Goal: Task Accomplishment & Management: Complete application form

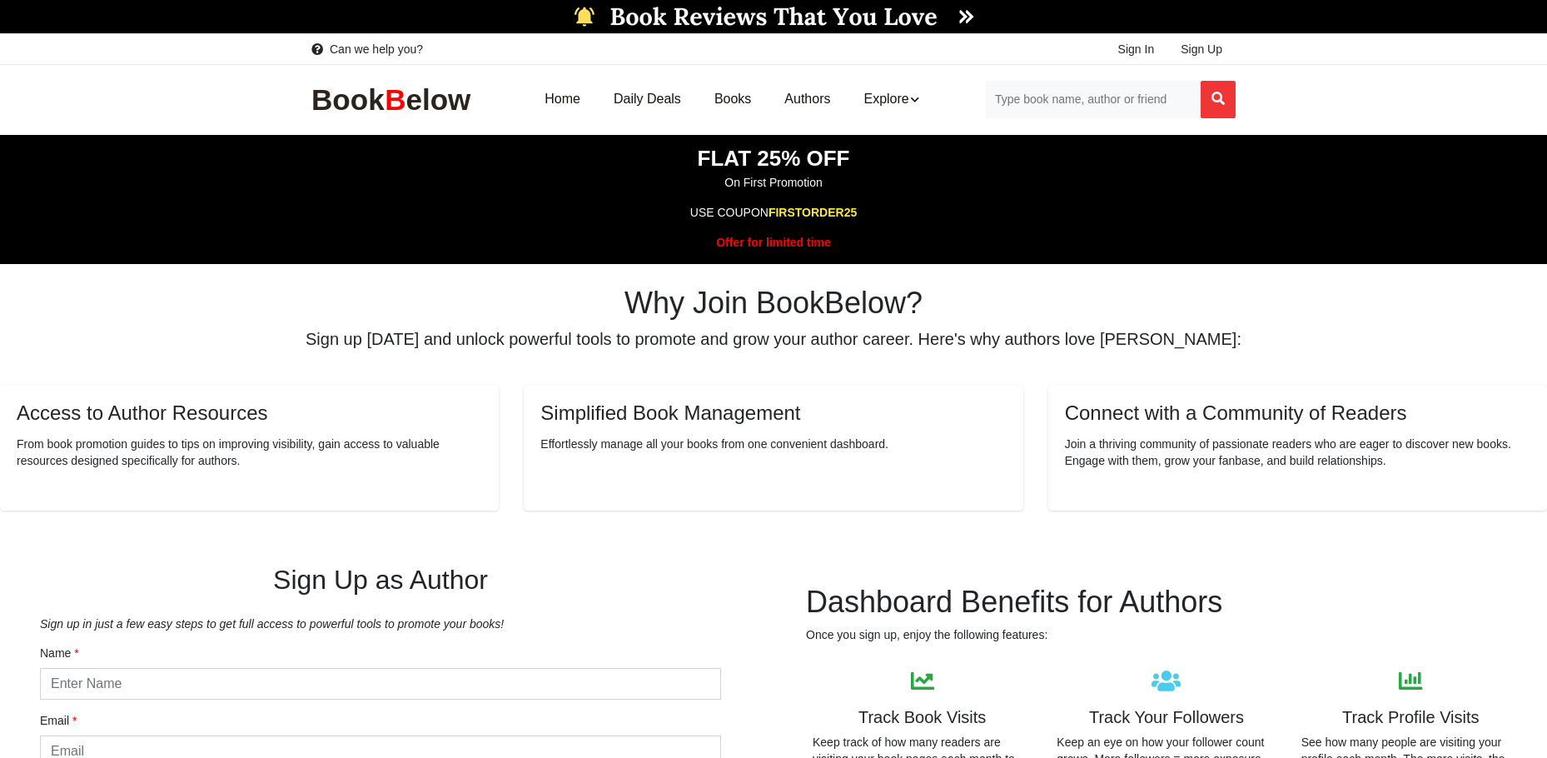
click at [482, 680] on input "text" at bounding box center [380, 684] width 681 height 32
type input "[PERSON_NAME]"
click at [1312, 298] on h2 "Why Join BookBelow?" at bounding box center [773, 303] width 1547 height 36
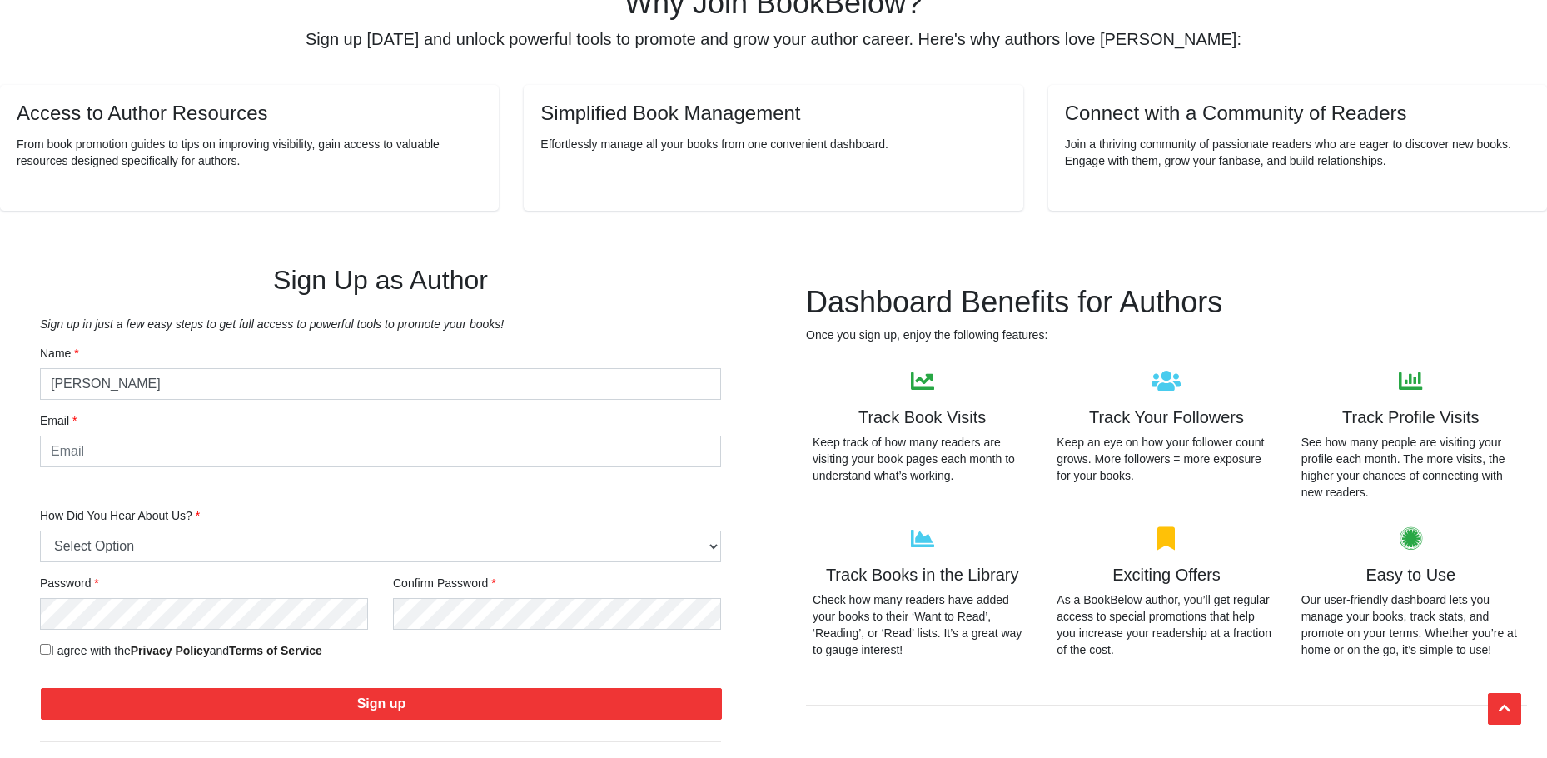
scroll to position [333, 0]
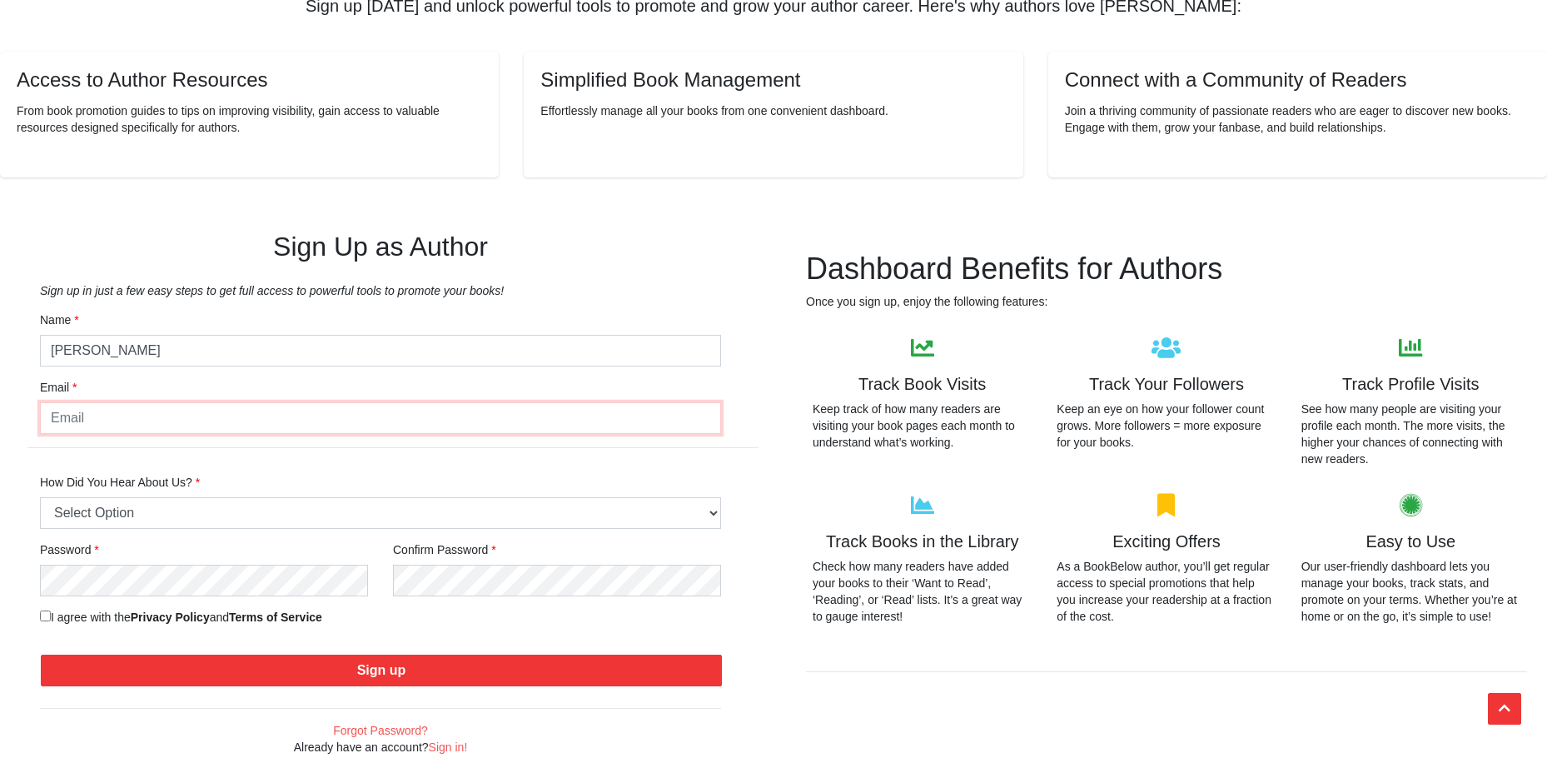
click at [171, 425] on input "email" at bounding box center [380, 418] width 681 height 32
type input "themillennialsabbath@gmail.com"
click at [177, 512] on select "Select Option Friend or Family Referral Online Search (Google, Bing, etc.) Soci…" at bounding box center [380, 513] width 681 height 32
select select "8"
click at [40, 497] on select "Select Option Friend or Family Referral Online Search (Google, Bing, etc.) Soci…" at bounding box center [380, 513] width 681 height 32
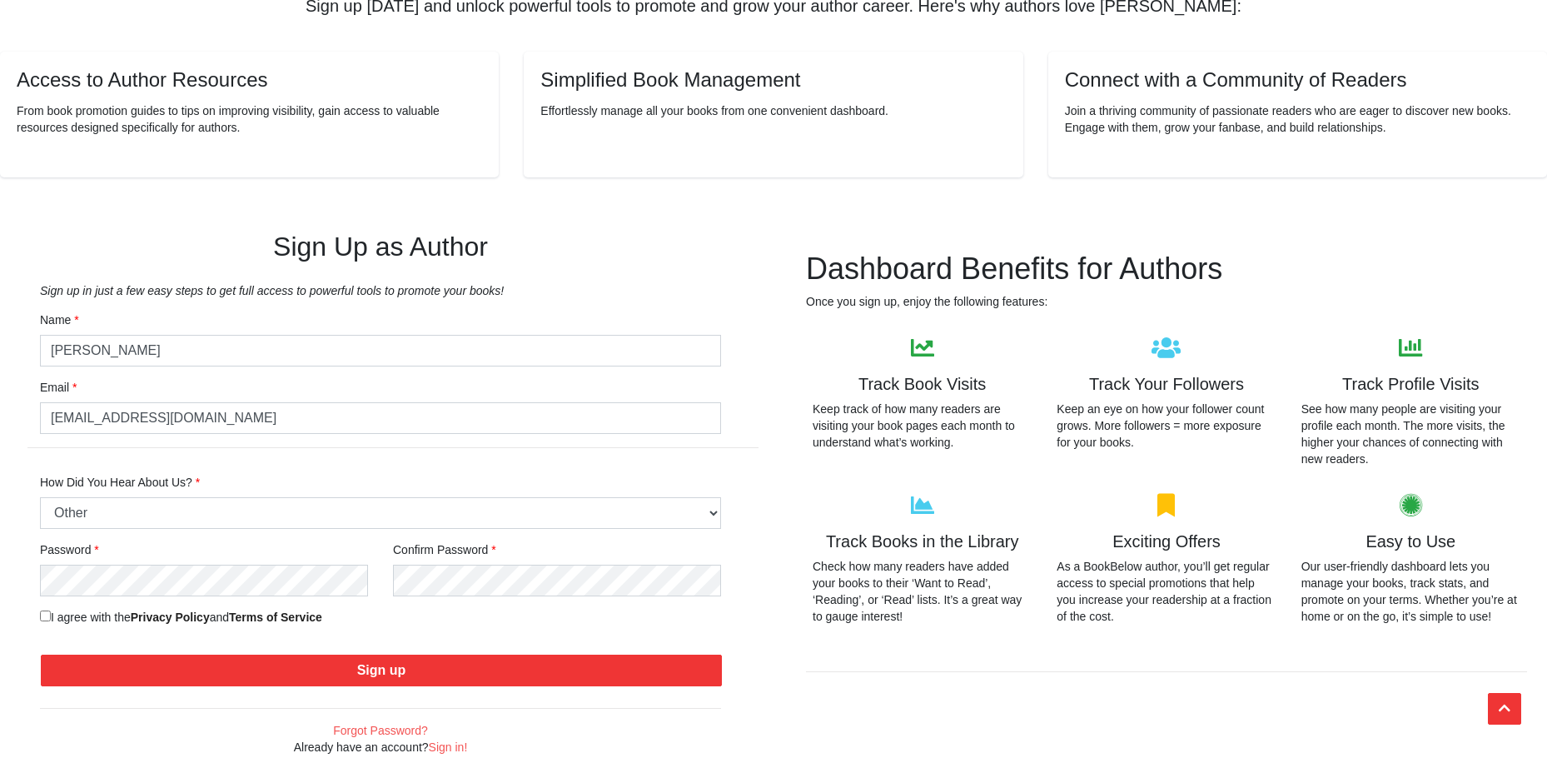
click at [43, 615] on input "I agree with the Privacy Policy and Terms of Service" at bounding box center [45, 615] width 11 height 11
checkbox input "true"
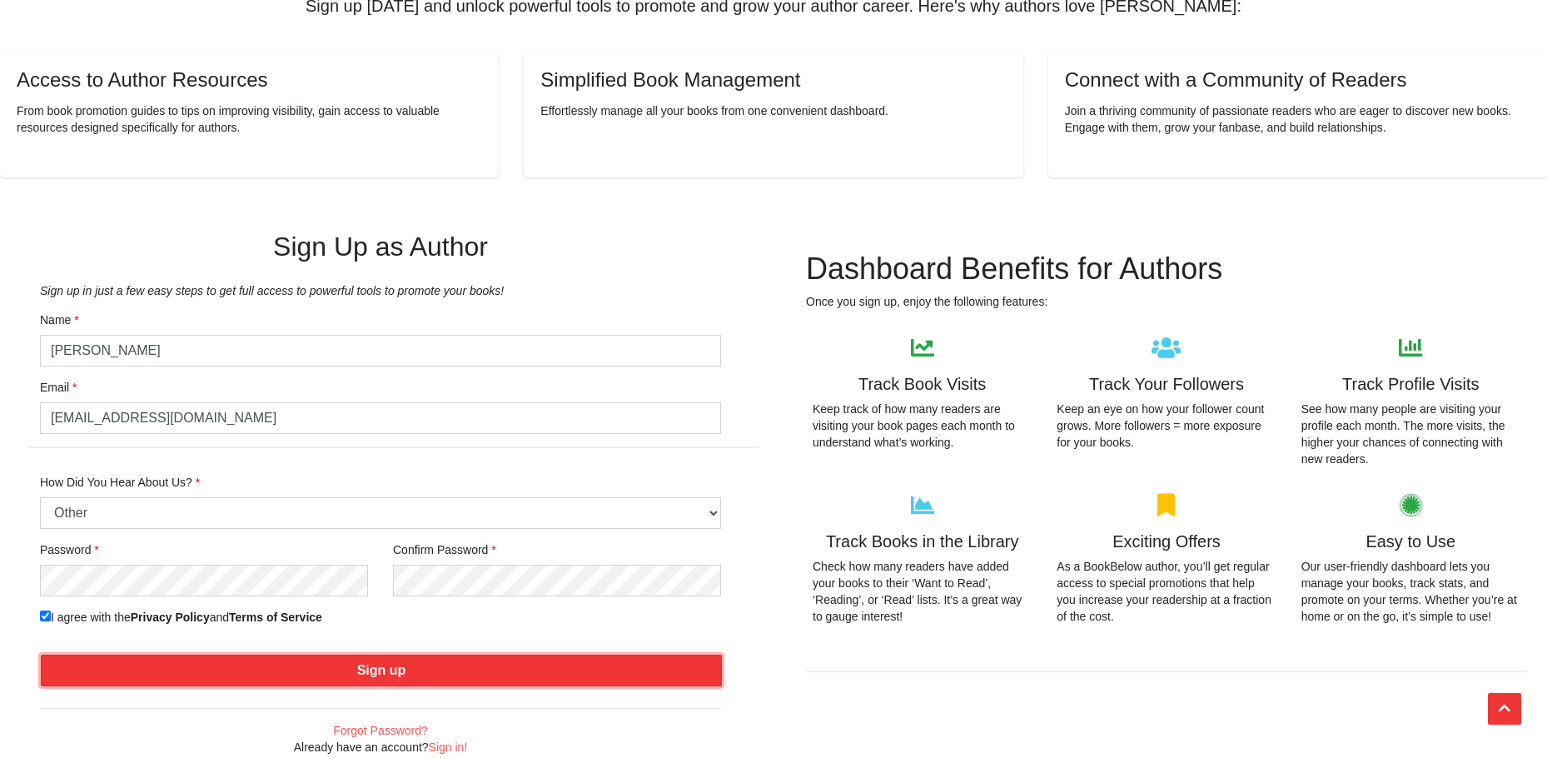
click at [204, 678] on button "Sign up" at bounding box center [381, 671] width 681 height 32
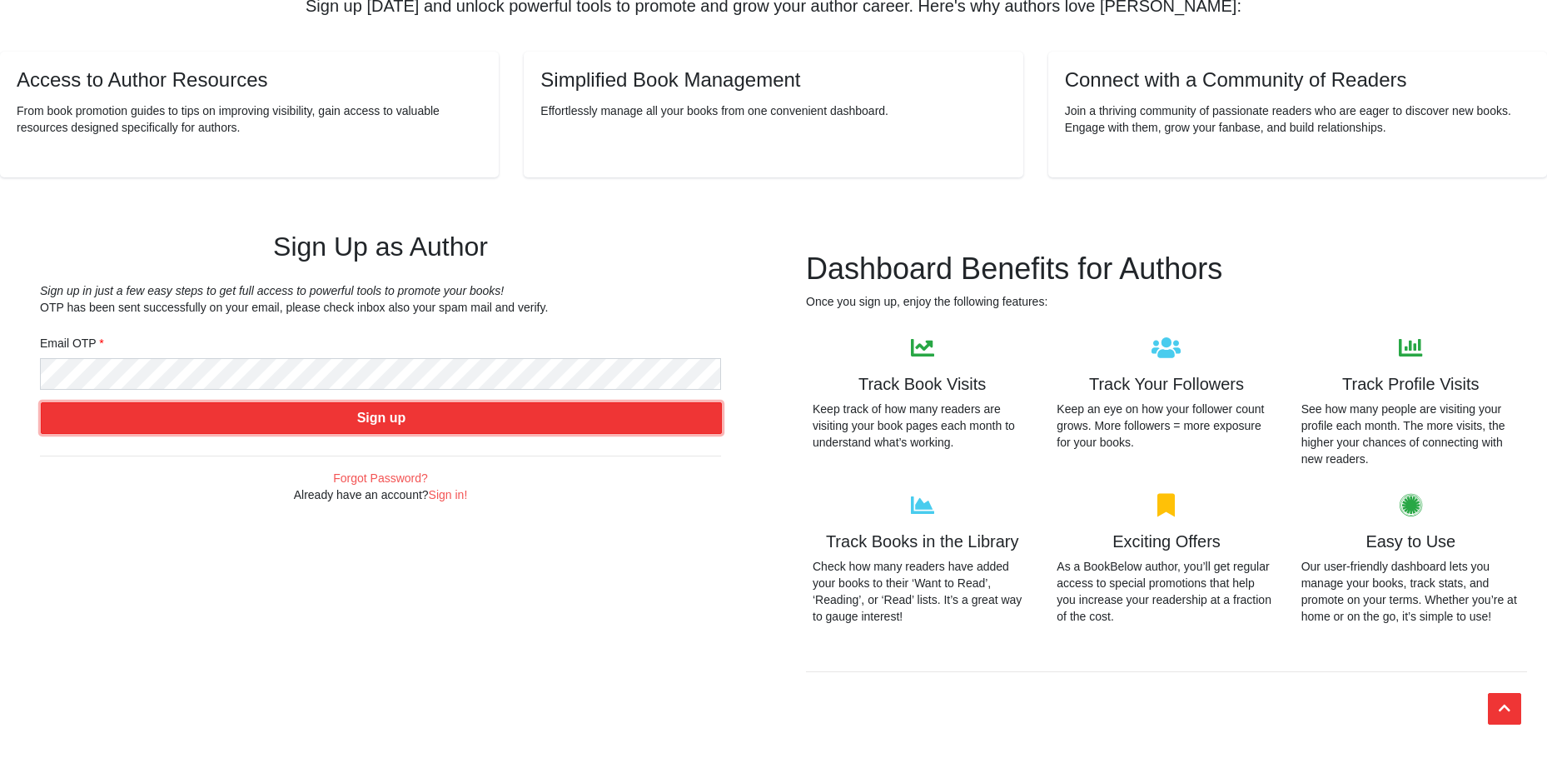
click at [451, 418] on button "Sign up" at bounding box center [381, 418] width 681 height 32
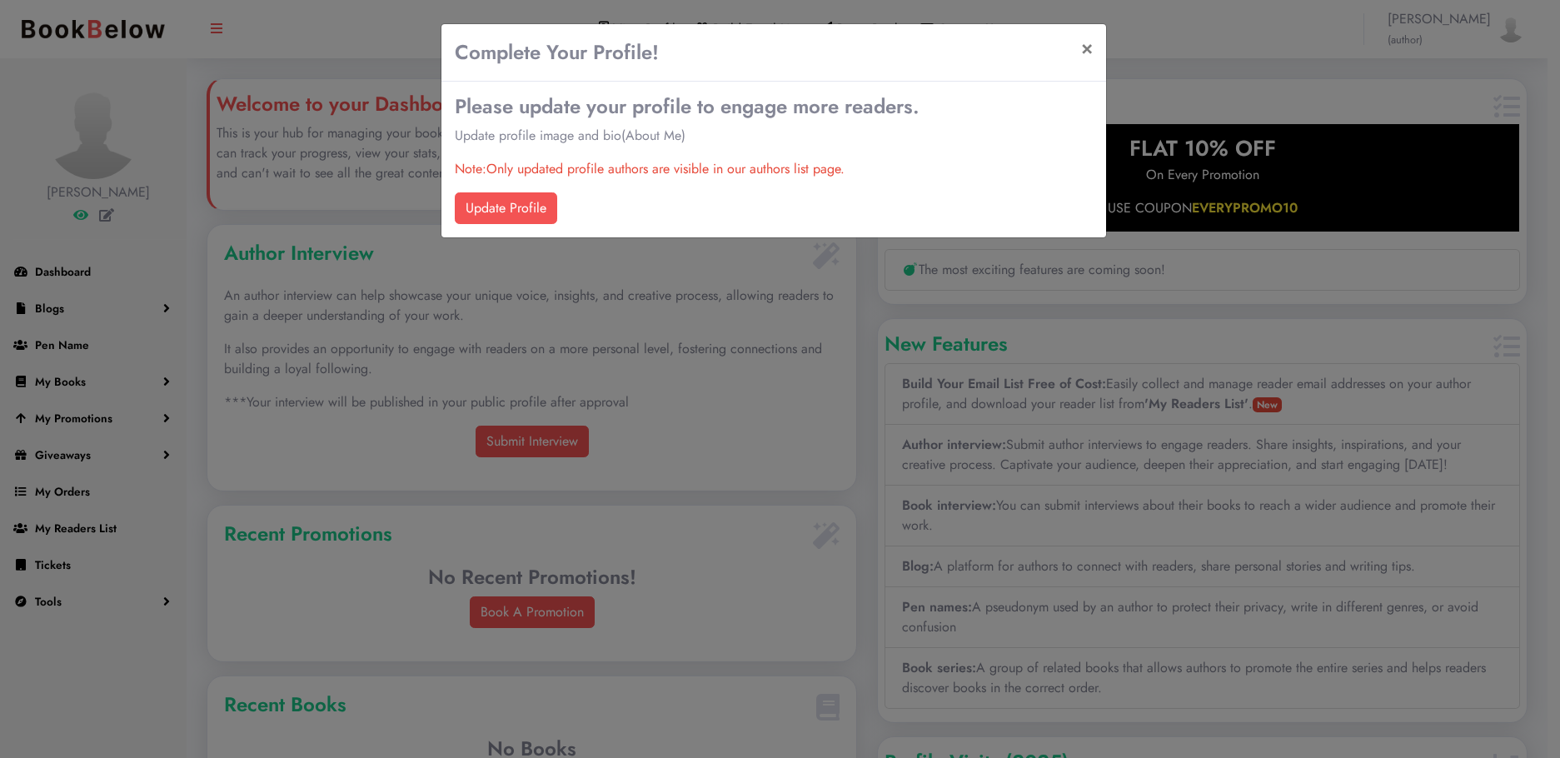
scroll to position [375, 649]
click at [510, 213] on link "Update Profile" at bounding box center [506, 208] width 102 height 32
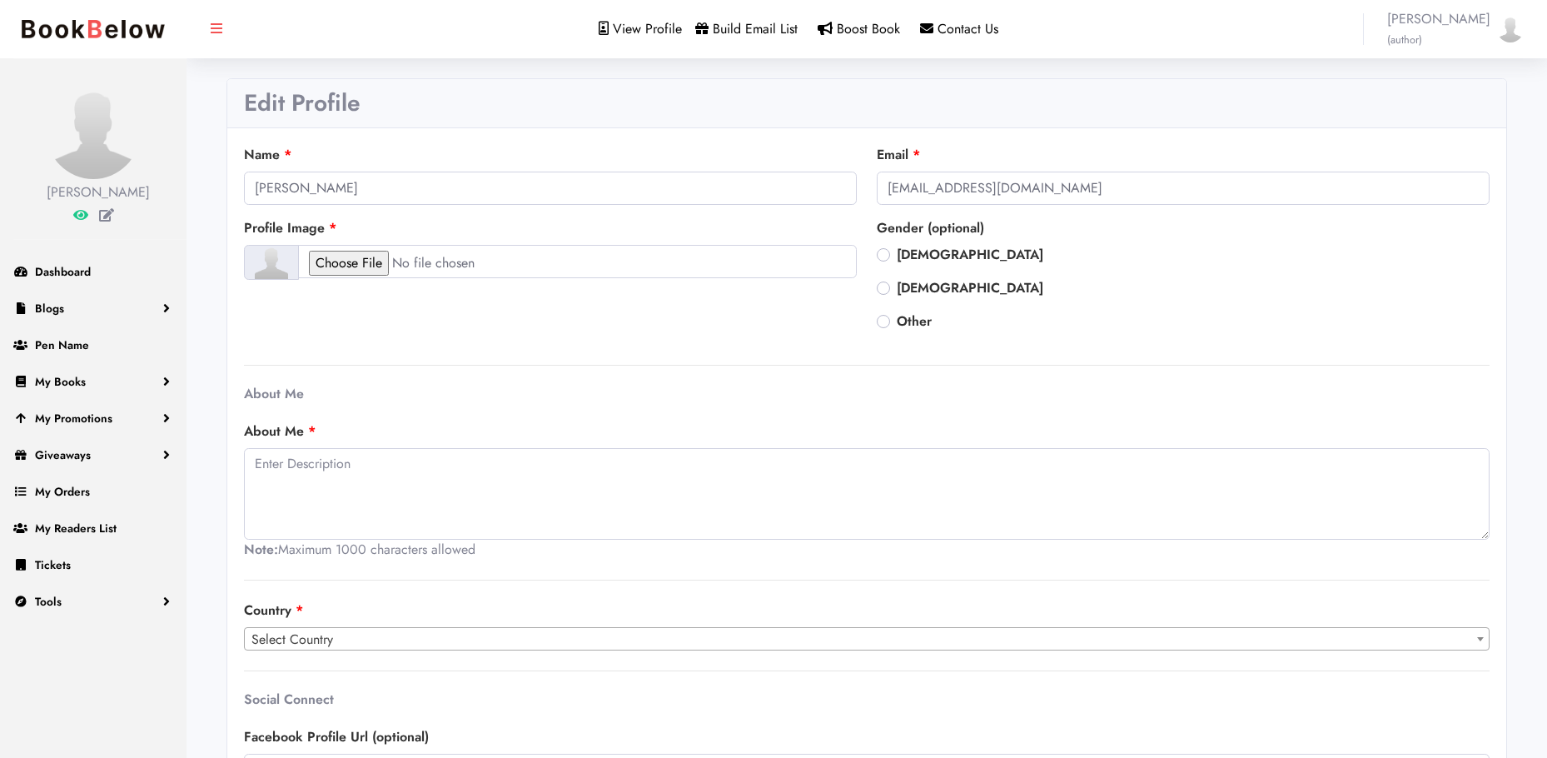
click at [897, 255] on label "[DEMOGRAPHIC_DATA]" at bounding box center [970, 255] width 147 height 20
click at [885, 255] on input "[DEMOGRAPHIC_DATA]" at bounding box center [883, 253] width 13 height 17
radio input "true"
click at [368, 261] on input "file" at bounding box center [577, 261] width 559 height 33
type input "C:\fakepath\12179113_982778285114357_335897835_n.jpg"
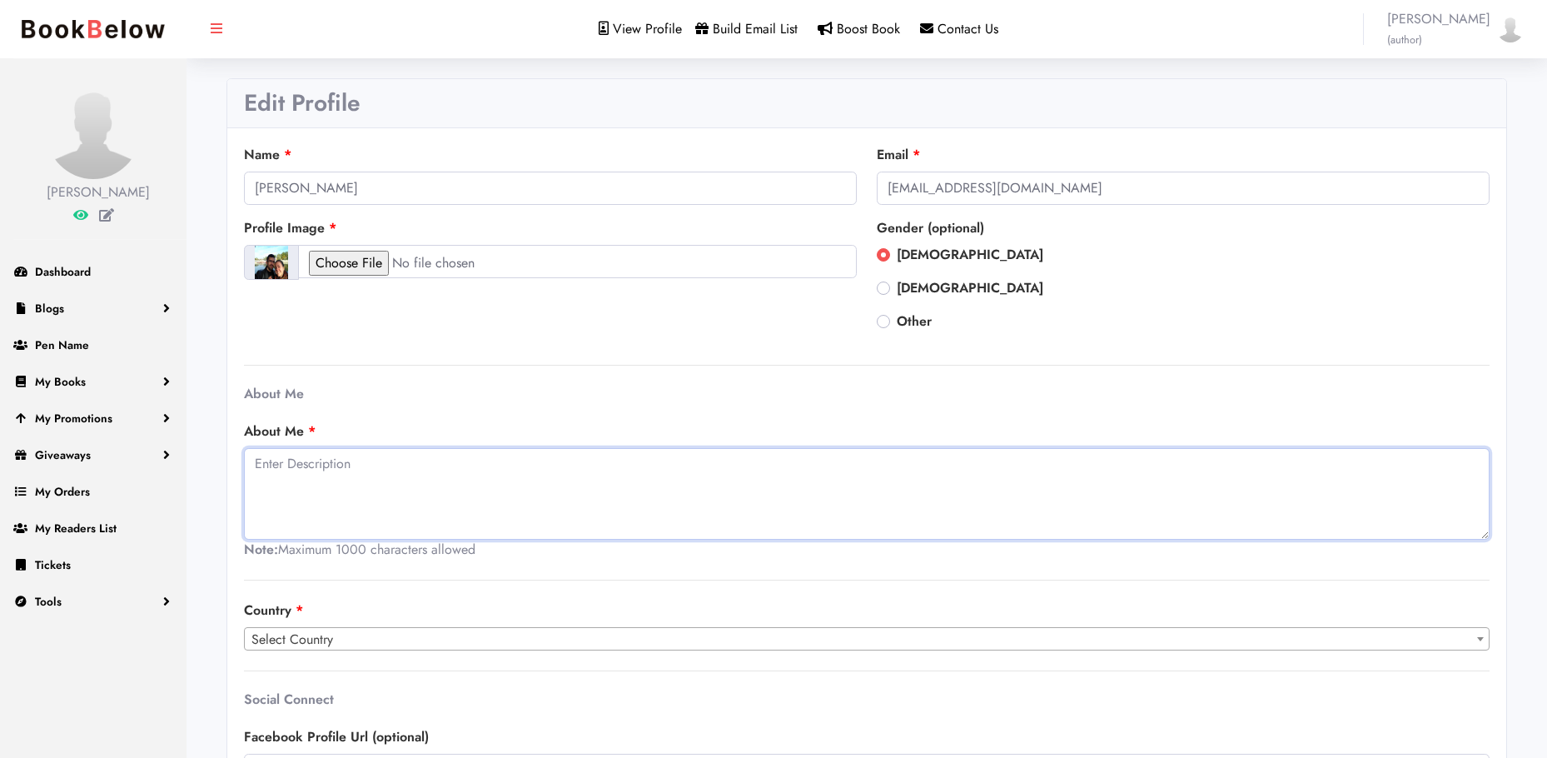
click at [369, 481] on textarea at bounding box center [867, 494] width 1246 height 92
paste textarea "I am an independent researcher and lifelong student of Bible prophecy—an area t…"
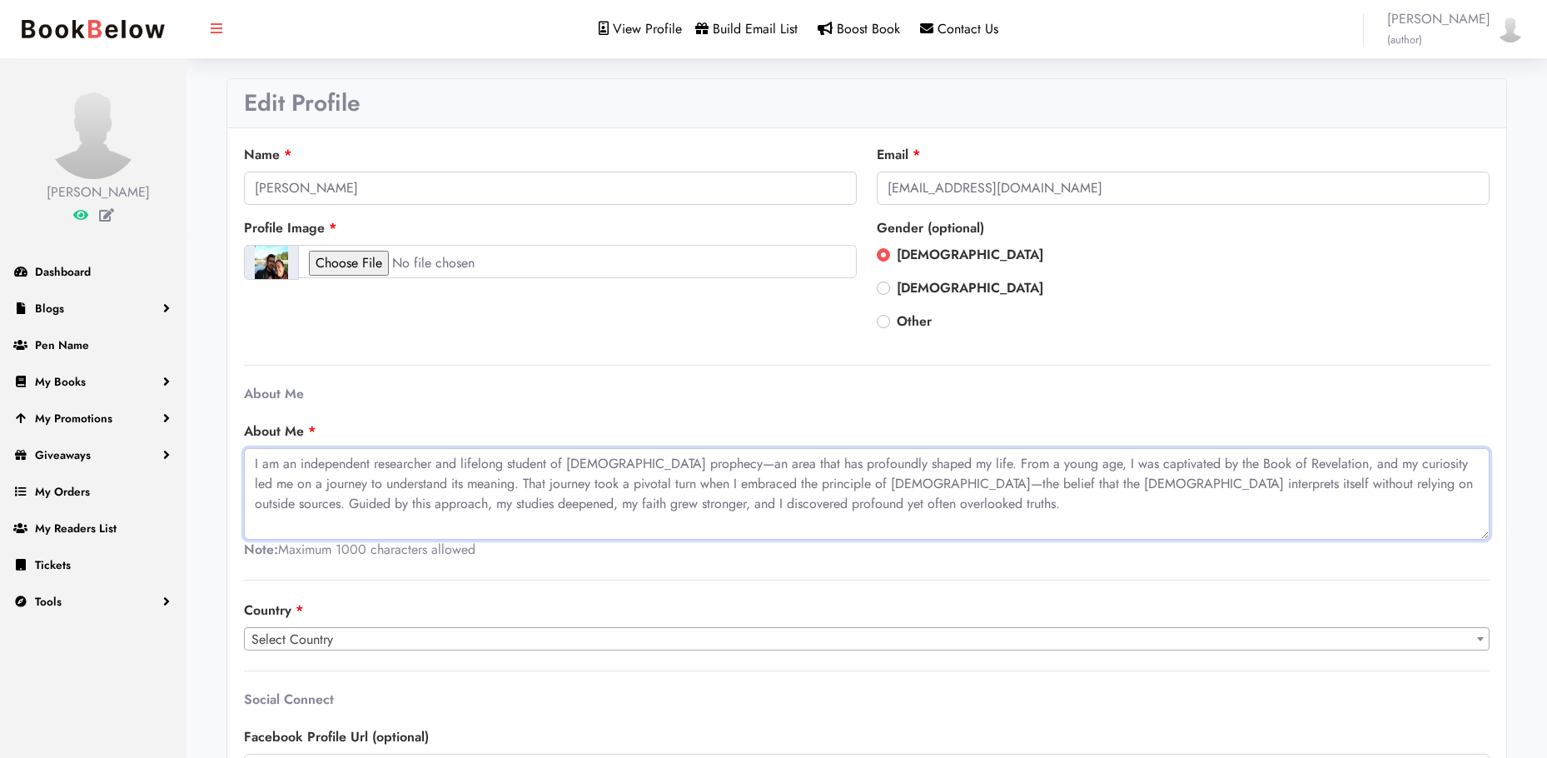
type textarea "I am an independent researcher and lifelong student of Bible prophecy—an area t…"
click at [755, 646] on span "Select Country" at bounding box center [867, 639] width 1244 height 23
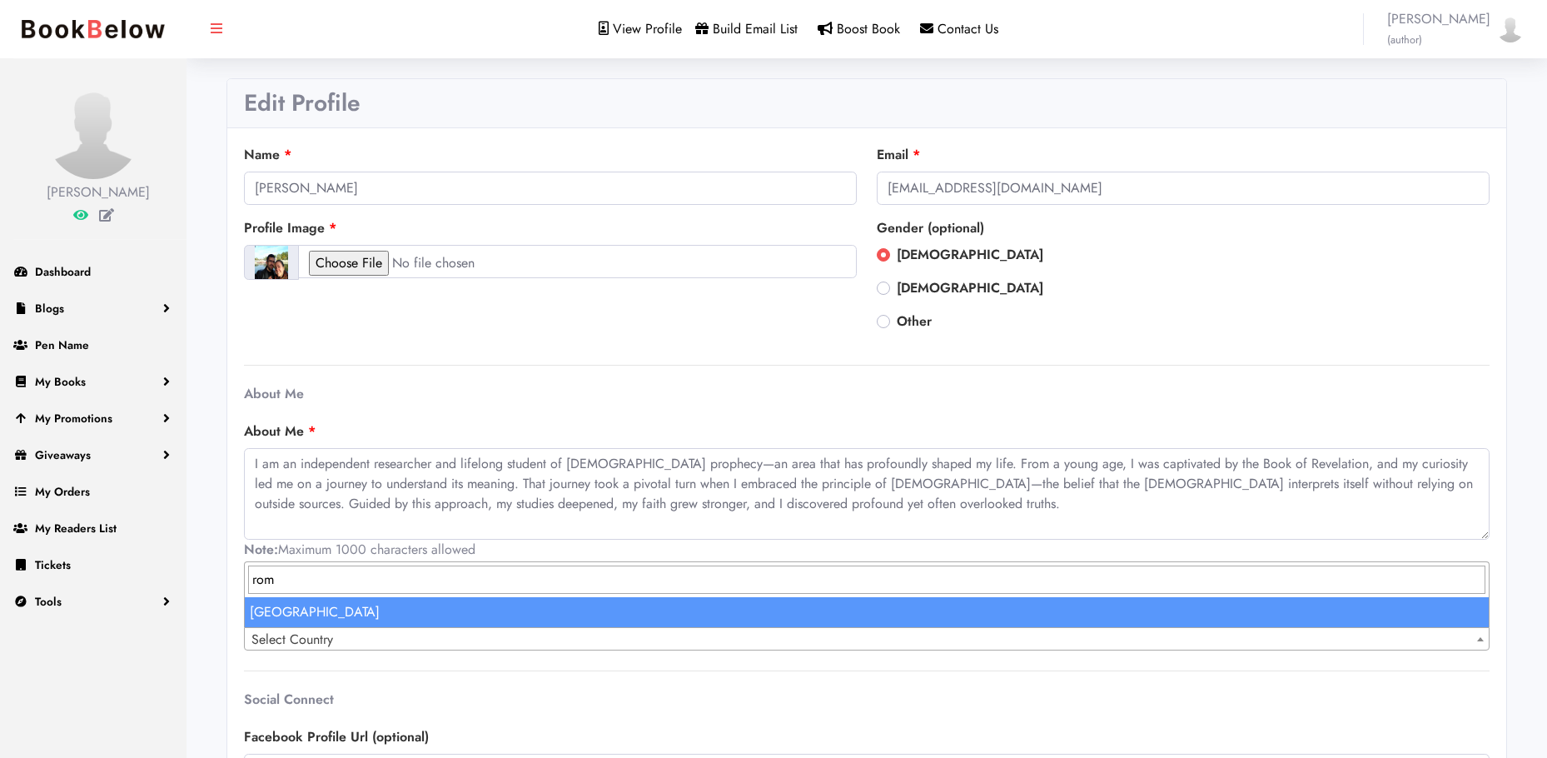
type input "rom"
select select "180"
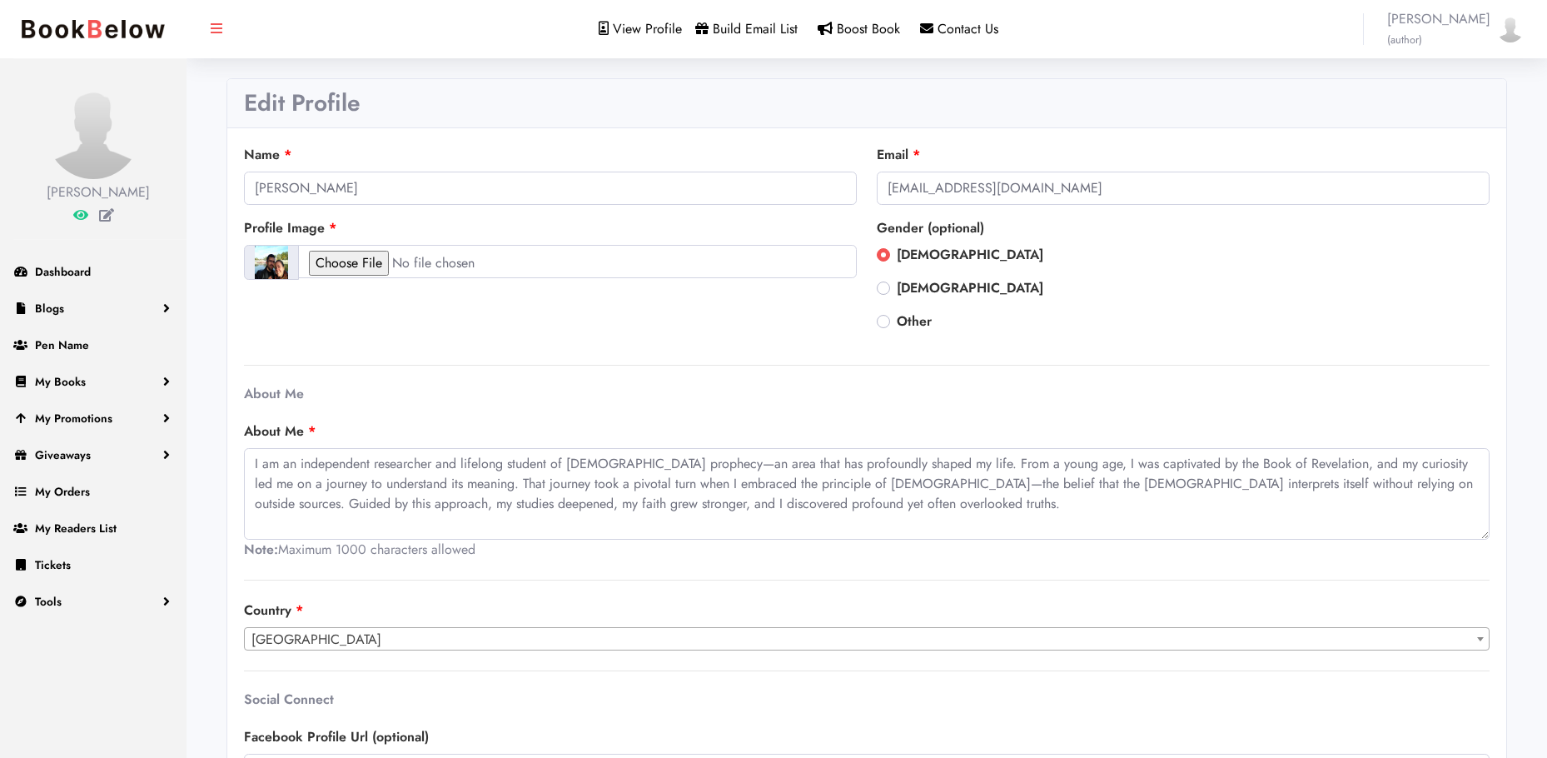
click at [1546, 459] on div "Edit Profile Name Victor Martin Email themillennialsabbath@gmail.com Profile Im…" at bounding box center [867, 617] width 1361 height 1078
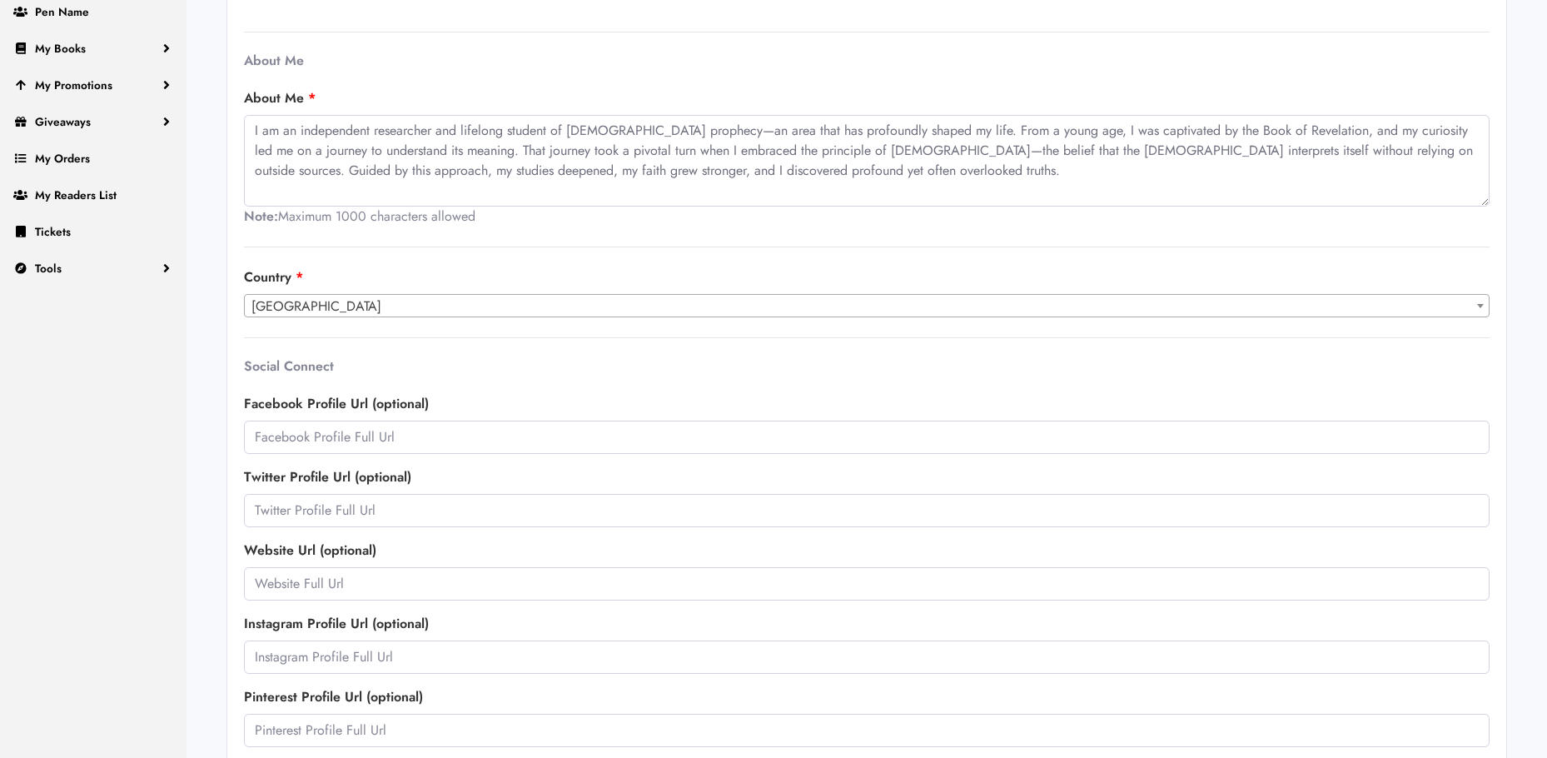
scroll to position [366, 0]
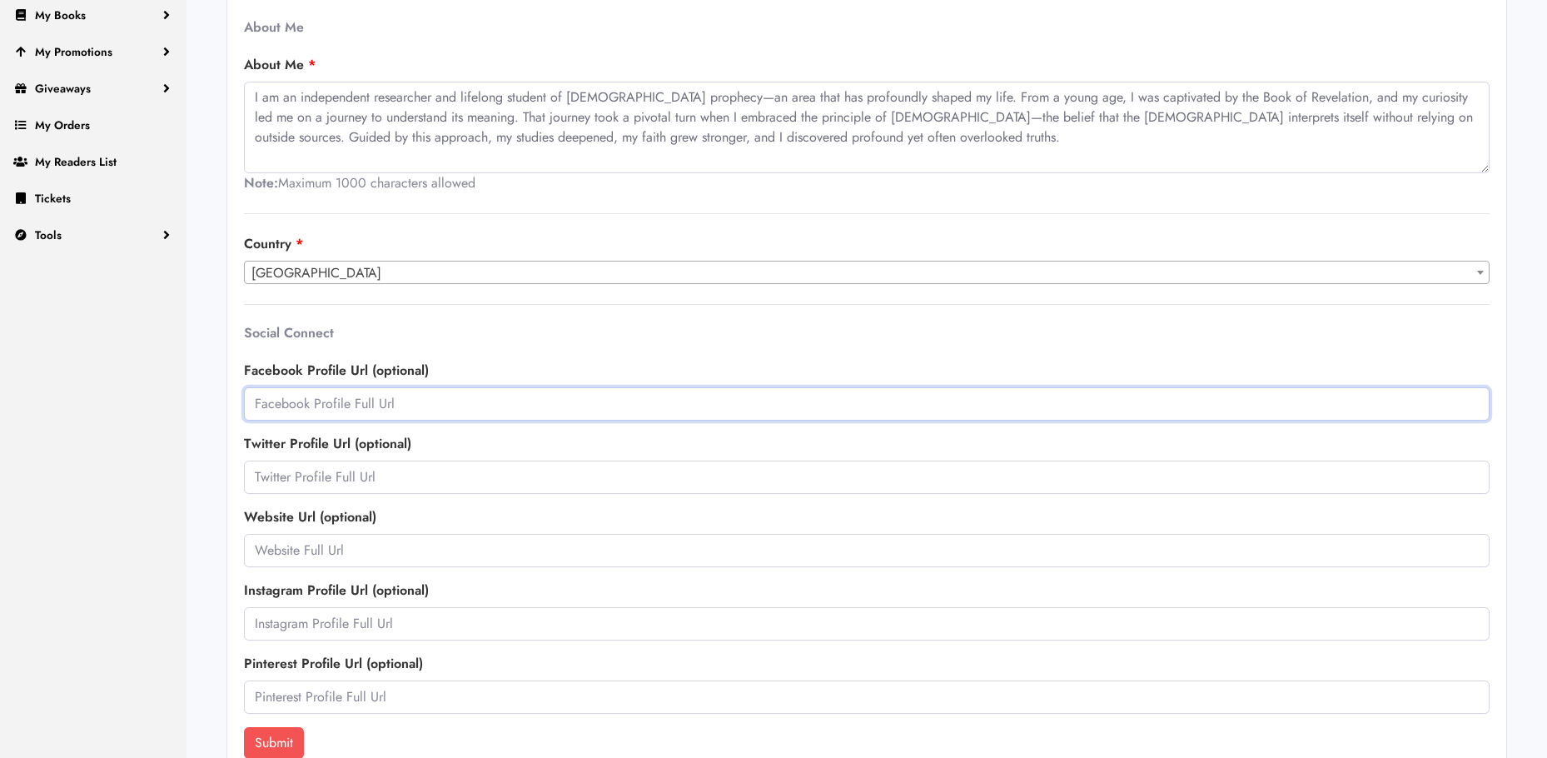
click at [320, 405] on input "text" at bounding box center [867, 403] width 1246 height 33
paste input "https://www.facebook.com/profile.php?id=61575522625318"
type input "https://www.facebook.com/profile.php?id=61575522625318"
click at [380, 545] on input "text" at bounding box center [867, 550] width 1246 height 33
click at [366, 546] on input "text" at bounding box center [867, 550] width 1246 height 33
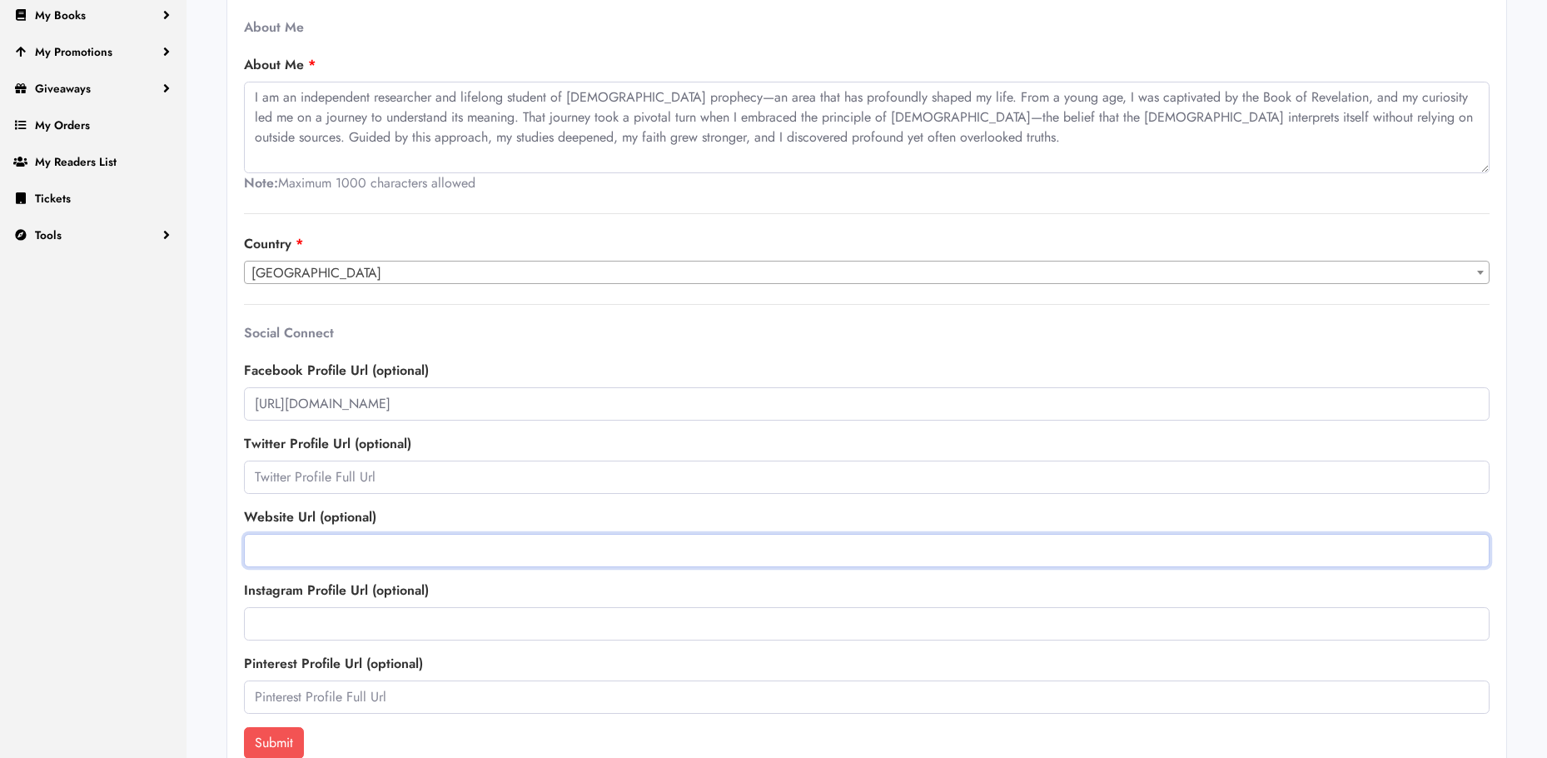
paste input "https://www.cuvantulprofetiei.net/"
type input "https://www.cuvantulprofetiei.net/"
click at [291, 733] on button "Submit" at bounding box center [274, 743] width 60 height 32
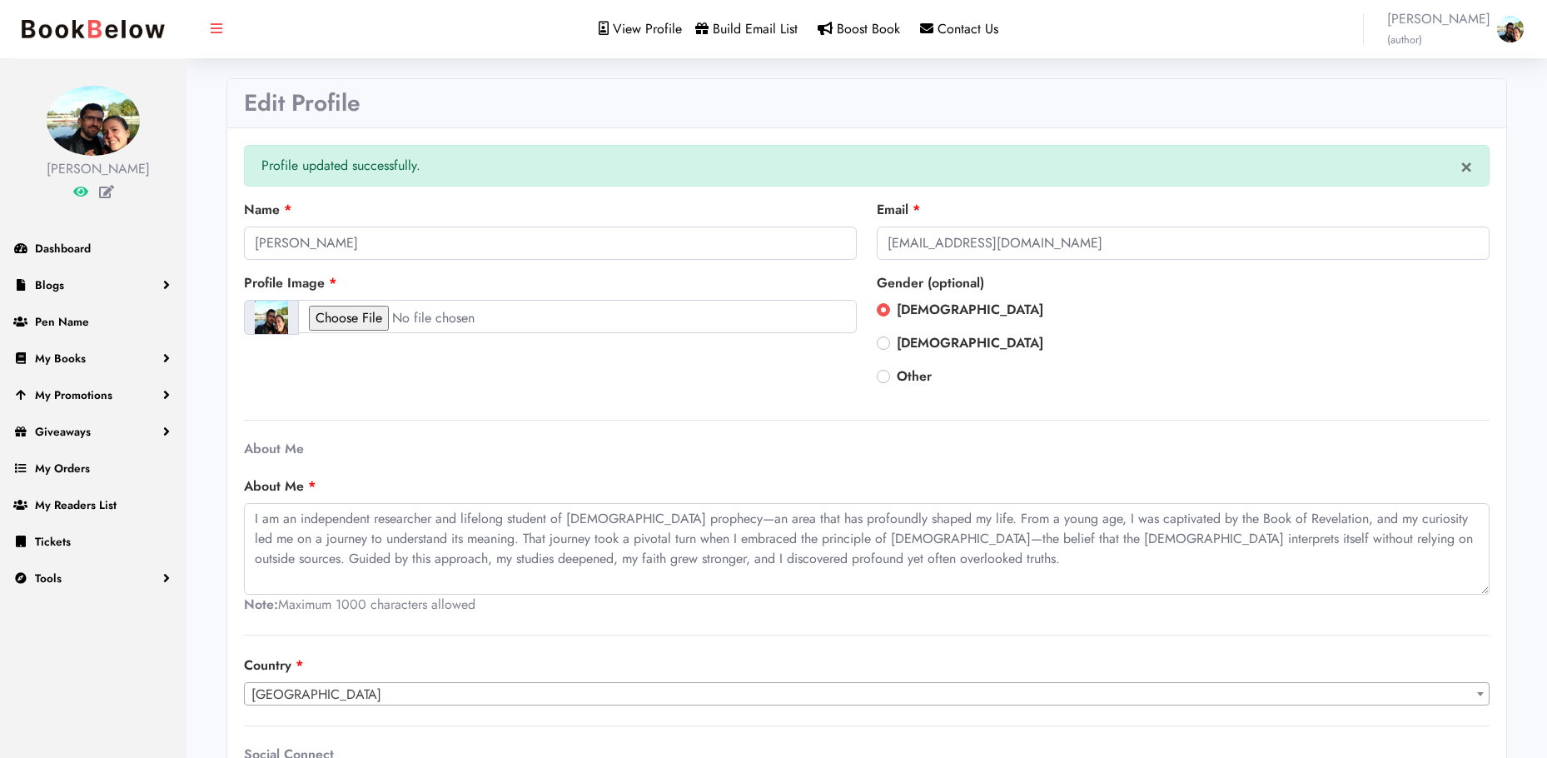
click at [773, 28] on span "Build Email List" at bounding box center [755, 28] width 85 height 19
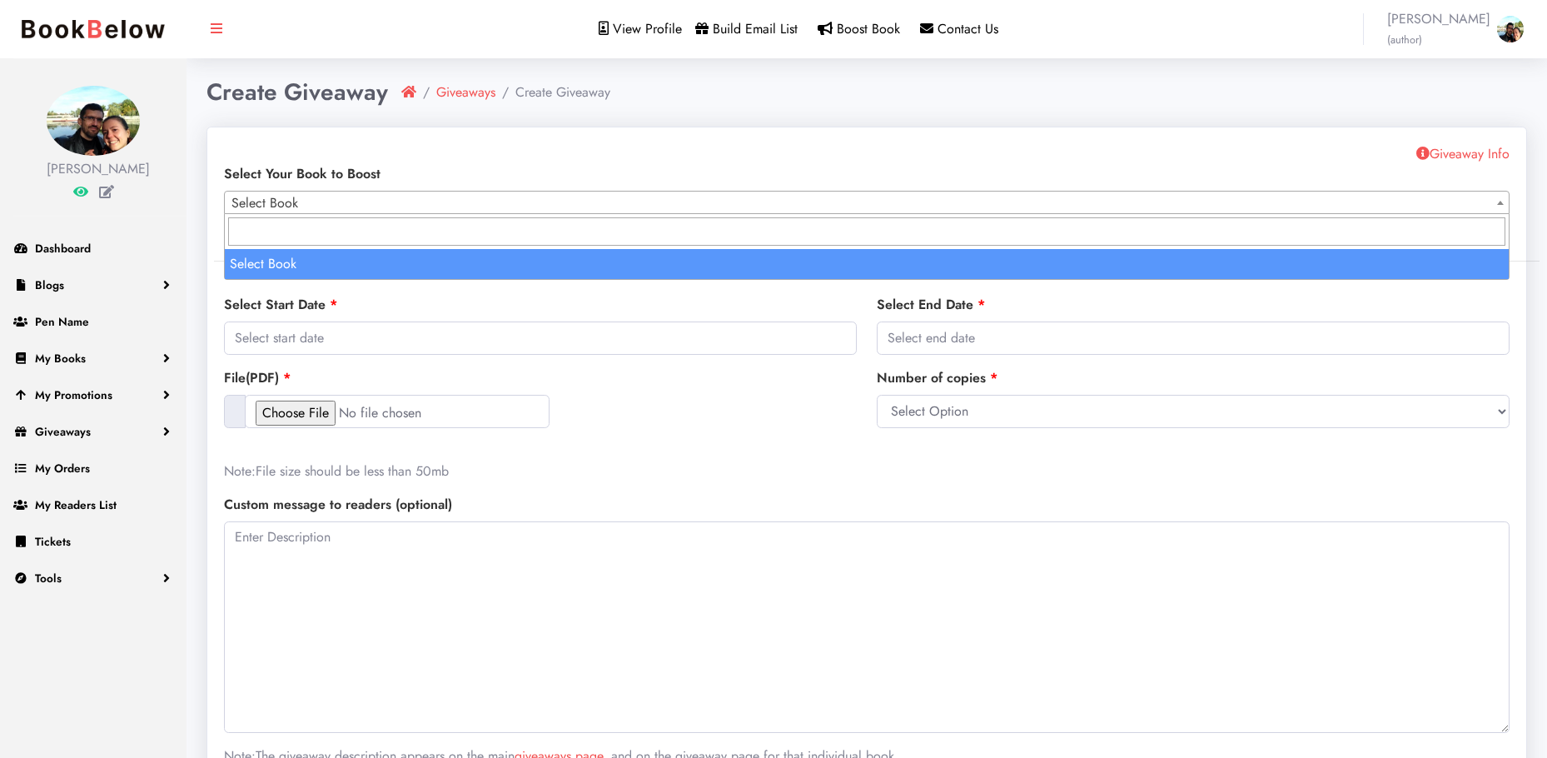
click at [1495, 208] on span at bounding box center [1500, 203] width 17 height 22
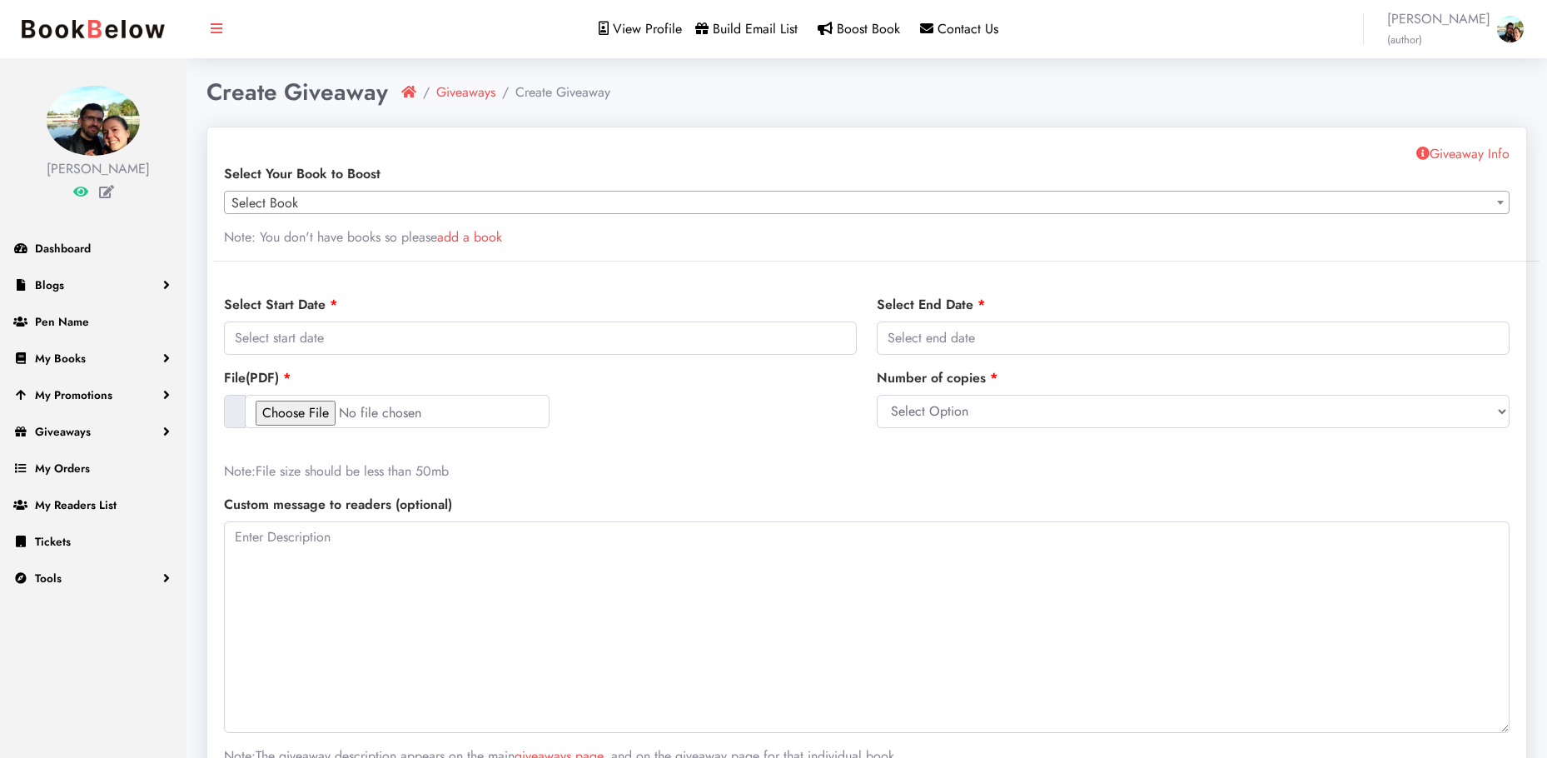
click at [1495, 208] on span at bounding box center [1500, 203] width 17 height 22
click at [478, 238] on link "add a book" at bounding box center [469, 236] width 65 height 19
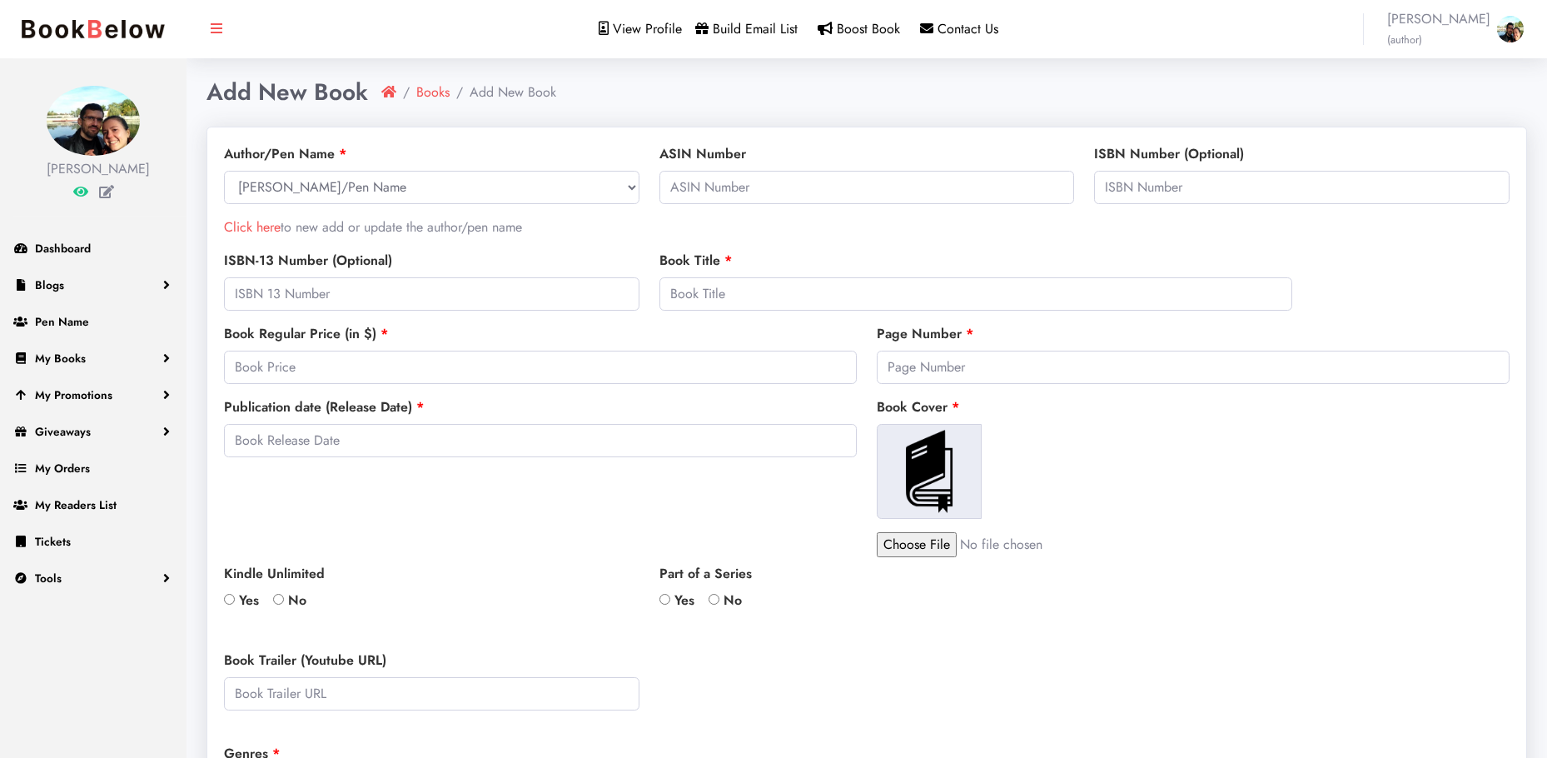
select select
click at [880, 28] on span "Boost Book" at bounding box center [868, 28] width 63 height 19
